Goal: Information Seeking & Learning: Find specific fact

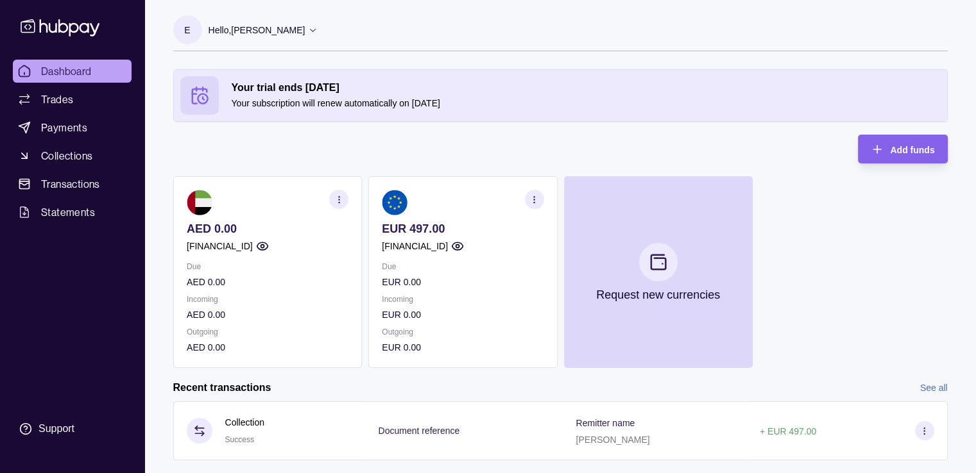
click at [216, 151] on div "Your trial ends [DATE] Your subscription will renew automatically on [DATE] Add…" at bounding box center [560, 218] width 774 height 299
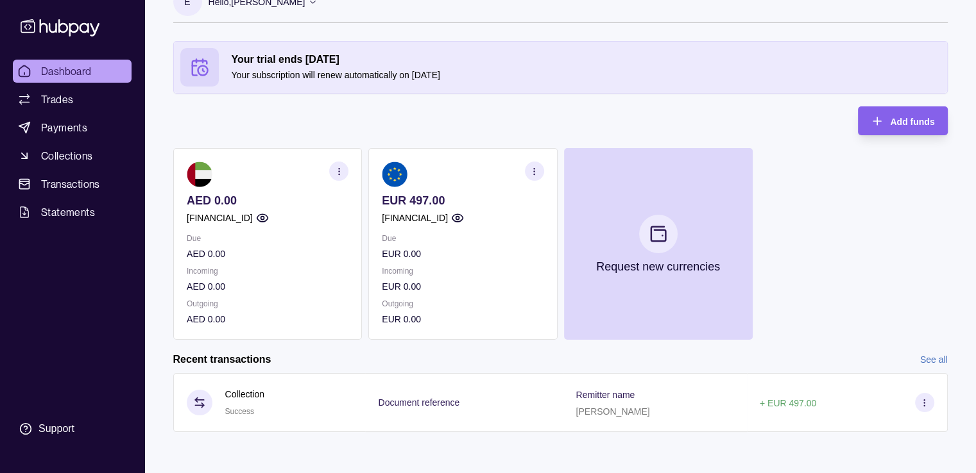
click at [550, 191] on section "EUR 497.00 [FINANCIAL_ID] Due EUR 0.00 Incoming EUR 0.00 Outgoing EUR 0.00" at bounding box center [462, 244] width 189 height 192
click at [545, 174] on section "EUR 497.00 [FINANCIAL_ID] Due EUR 0.00 Incoming EUR 0.00 Outgoing EUR 0.00" at bounding box center [462, 244] width 189 height 192
click at [529, 173] on icon "button" at bounding box center [534, 172] width 10 height 10
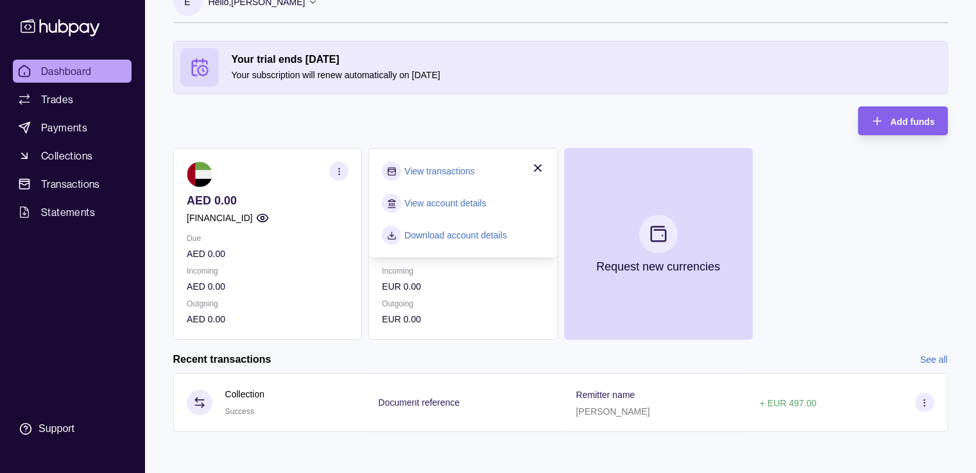
click at [427, 119] on div "Your trial ends [DATE] Your subscription will renew automatically on [DATE] Add…" at bounding box center [560, 190] width 774 height 299
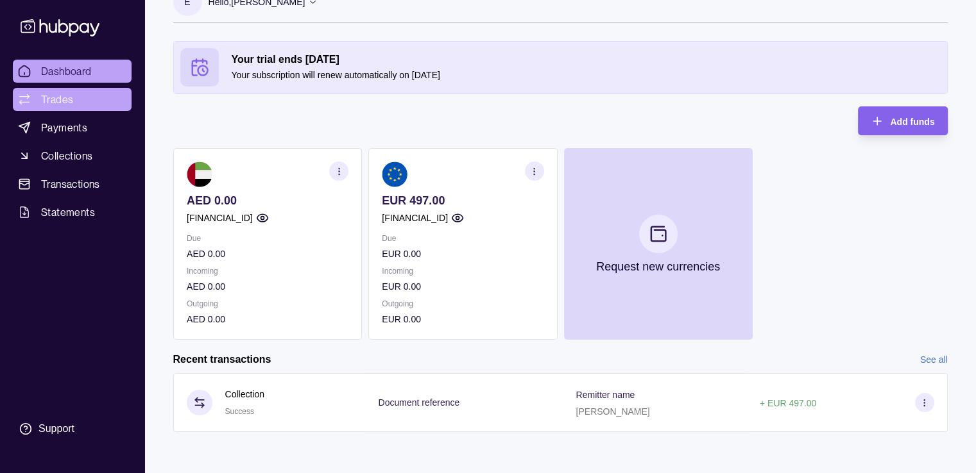
click at [64, 102] on span "Trades" at bounding box center [57, 99] width 32 height 15
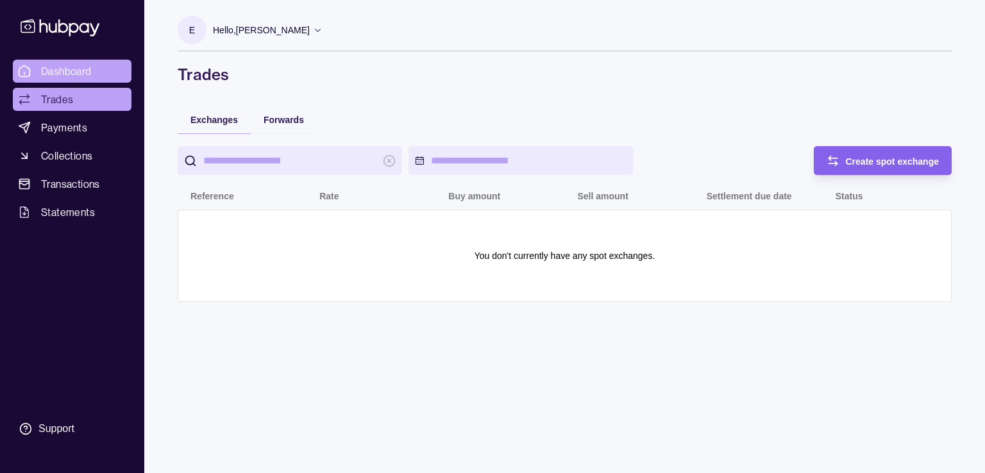
click at [64, 71] on span "Dashboard" at bounding box center [66, 71] width 51 height 15
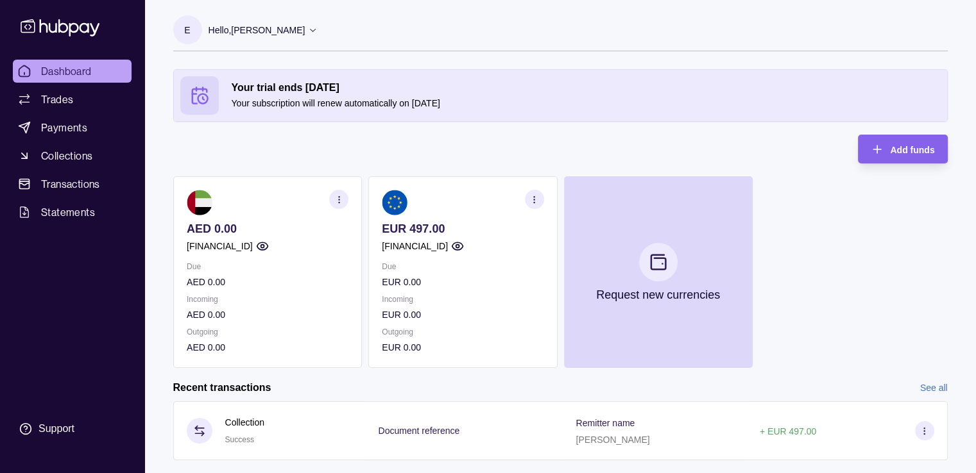
click at [544, 198] on section "EUR 497.00 [FINANCIAL_ID] Due EUR 0.00 Incoming EUR 0.00 Outgoing EUR 0.00" at bounding box center [462, 272] width 189 height 192
click at [532, 196] on icon "button" at bounding box center [534, 200] width 10 height 10
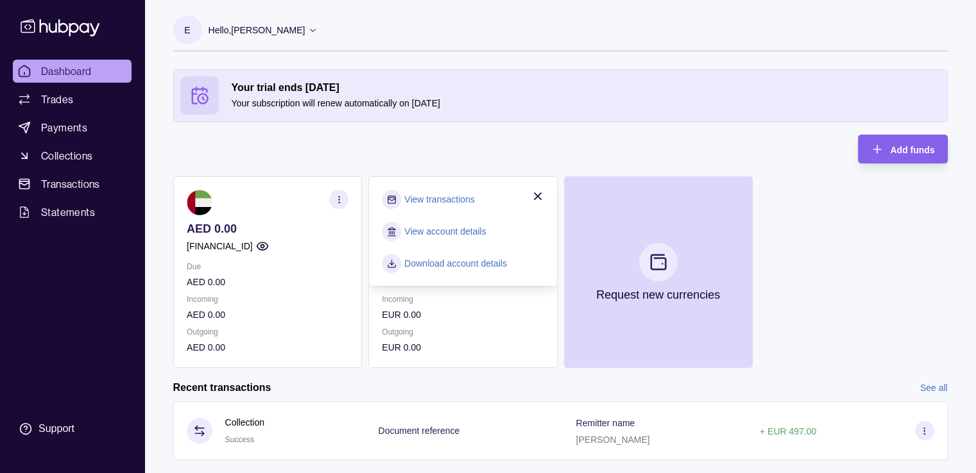
drag, startPoint x: 362, startPoint y: 144, endPoint x: 341, endPoint y: 67, distance: 80.6
click at [362, 143] on div "Your trial ends [DATE] Your subscription will renew automatically on [DATE] Add…" at bounding box center [560, 218] width 774 height 299
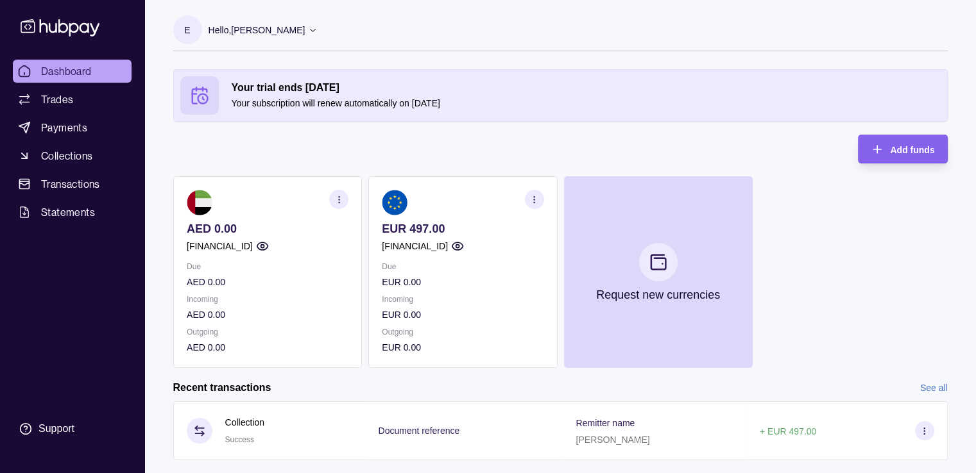
click at [340, 16] on div "E Hello, [PERSON_NAME] TAXMOVE CONSULTING INTERNATIONAL FZCO Account Terms and …" at bounding box center [560, 32] width 774 height 64
click at [318, 23] on div "Hello, [PERSON_NAME]" at bounding box center [263, 30] width 110 height 27
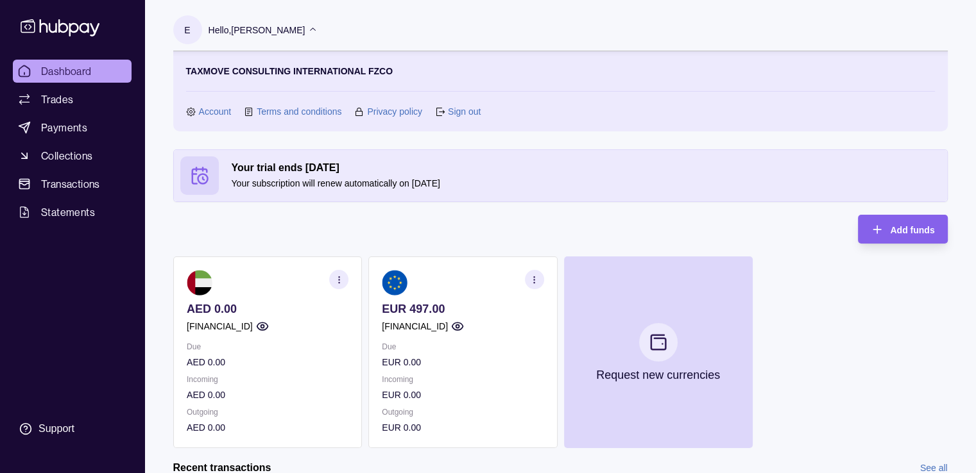
click at [318, 23] on div "Hello, [PERSON_NAME]" at bounding box center [263, 30] width 110 height 27
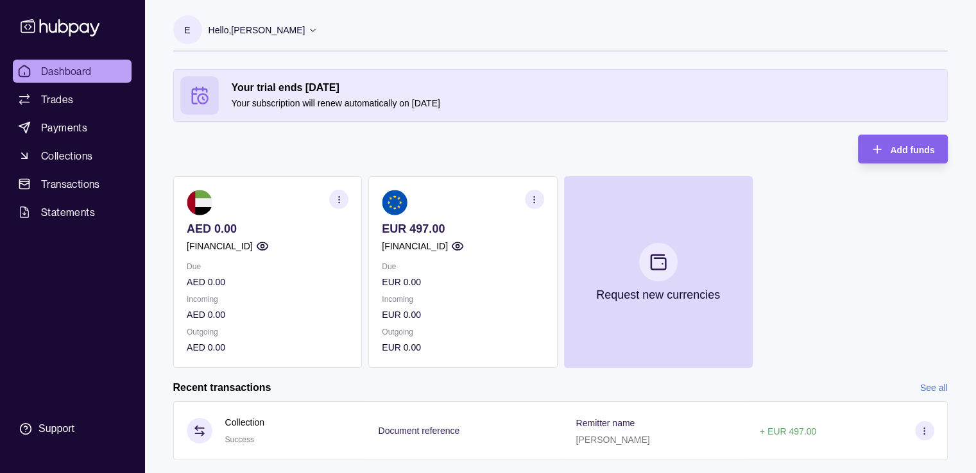
click at [305, 30] on p "Hello, [PERSON_NAME]" at bounding box center [256, 30] width 97 height 14
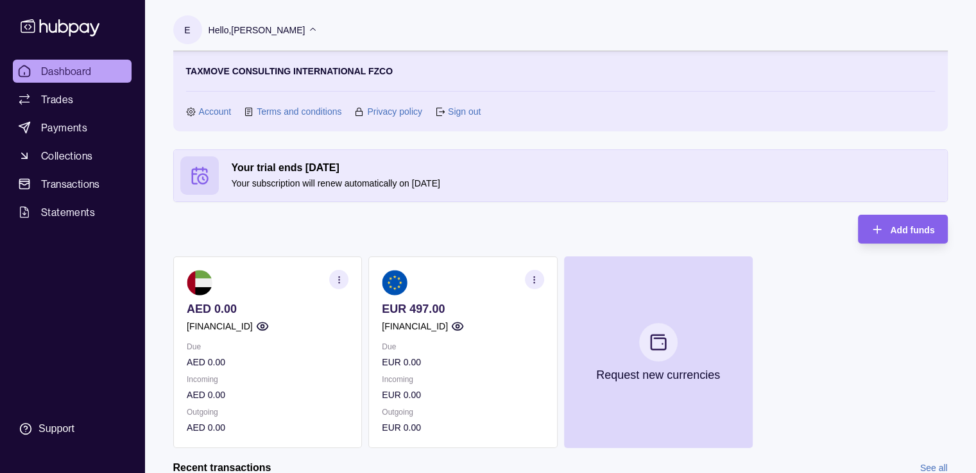
click at [203, 112] on link "Account" at bounding box center [215, 112] width 33 height 14
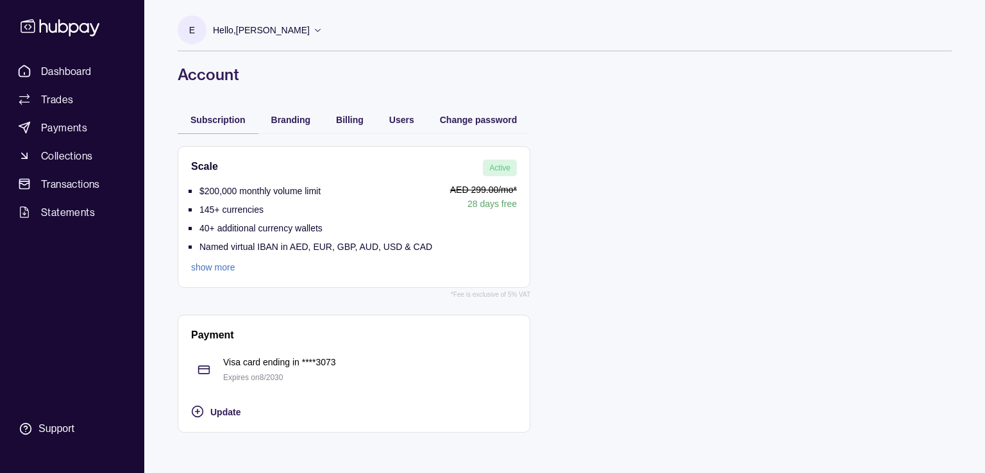
click at [199, 37] on section "E" at bounding box center [192, 29] width 29 height 29
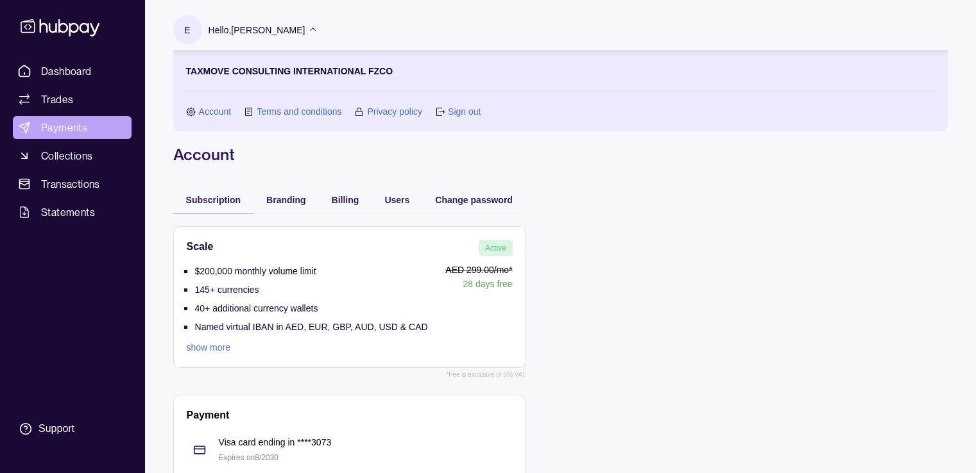
click at [88, 131] on link "Payments" at bounding box center [72, 127] width 119 height 23
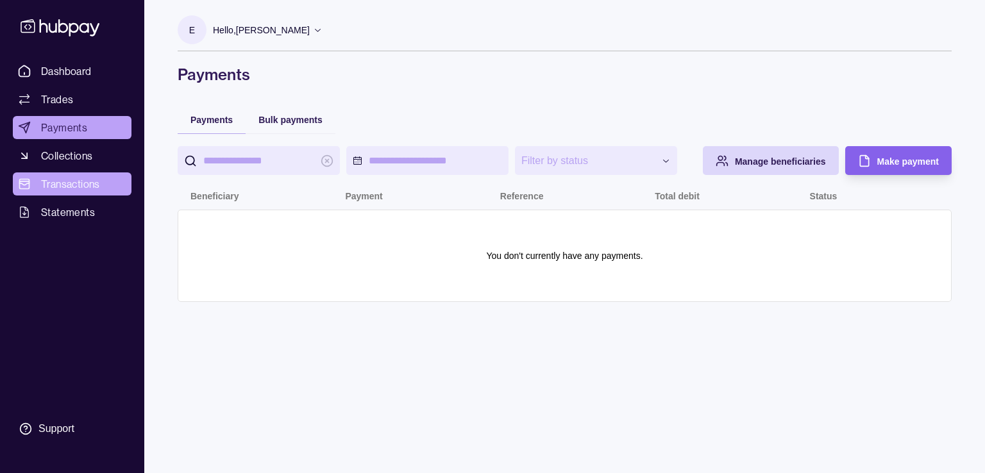
click at [89, 188] on span "Transactions" at bounding box center [70, 183] width 59 height 15
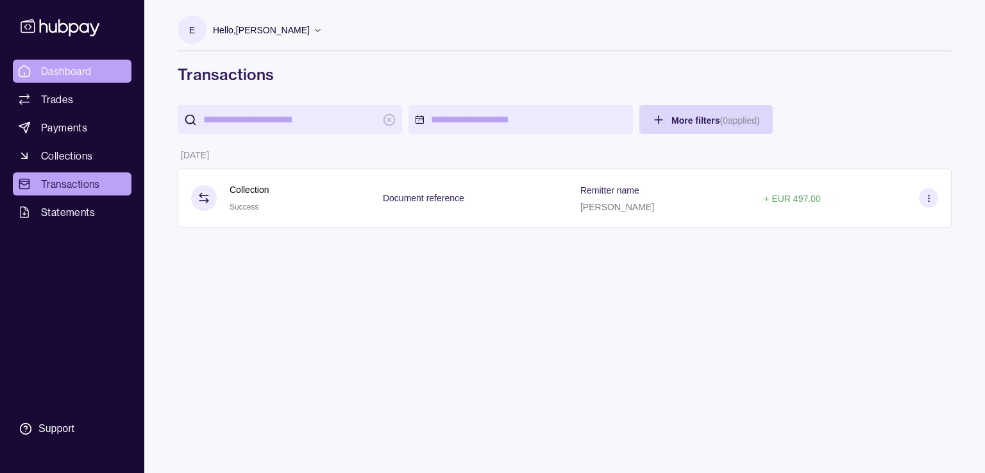
click at [82, 68] on span "Dashboard" at bounding box center [66, 71] width 51 height 15
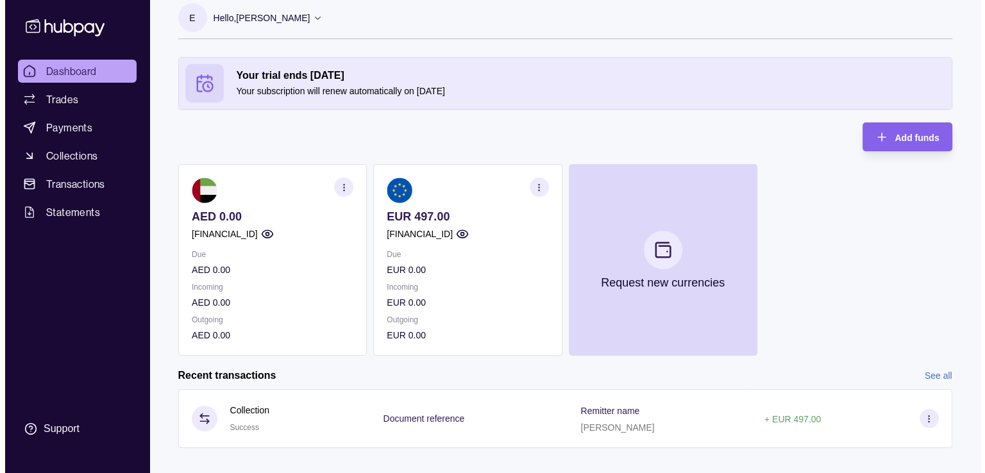
scroll to position [28, 0]
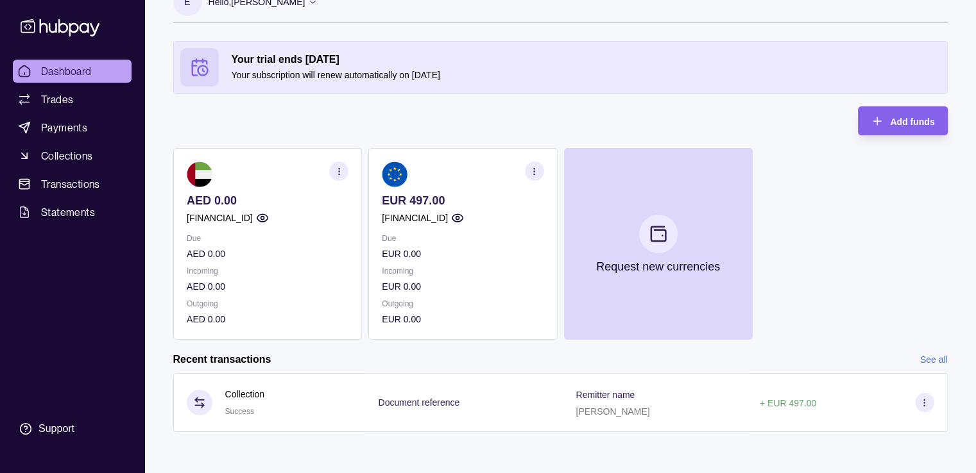
click at [535, 165] on section "button" at bounding box center [533, 171] width 19 height 19
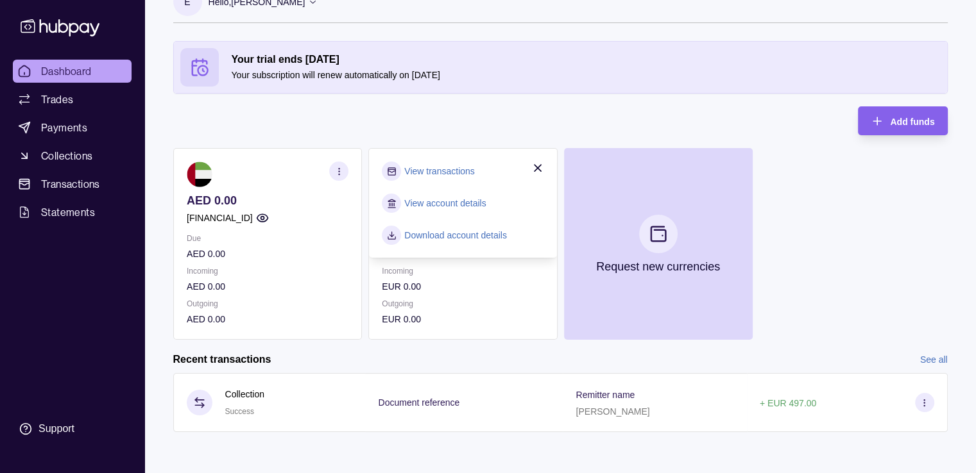
click at [462, 201] on link "View account details" at bounding box center [444, 203] width 81 height 14
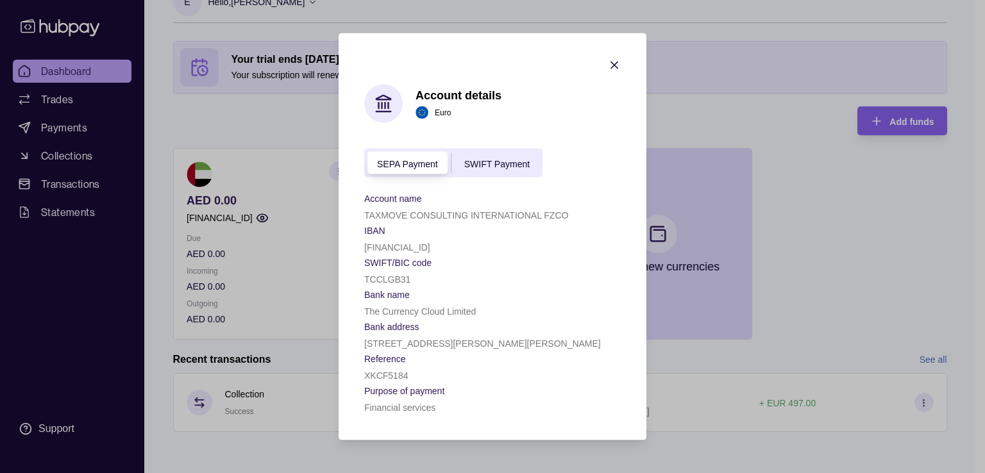
click at [484, 167] on div "SWIFT Payment" at bounding box center [497, 162] width 91 height 15
click at [400, 162] on span "SEPA Payment" at bounding box center [407, 163] width 61 height 10
click at [606, 62] on section "Account details Euro SEPA Payment SWIFT Payment Account name TAXMOVE CONSULTING…" at bounding box center [493, 236] width 308 height 407
click at [622, 60] on section "Account details Euro SEPA Payment SWIFT Payment Account name TAXMOVE CONSULTING…" at bounding box center [493, 236] width 308 height 407
